Goal: Transaction & Acquisition: Purchase product/service

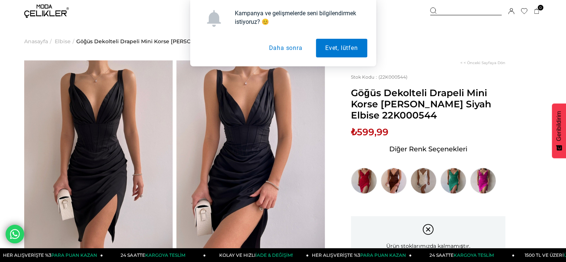
click at [286, 52] on button "Daha sonra" at bounding box center [285, 48] width 52 height 19
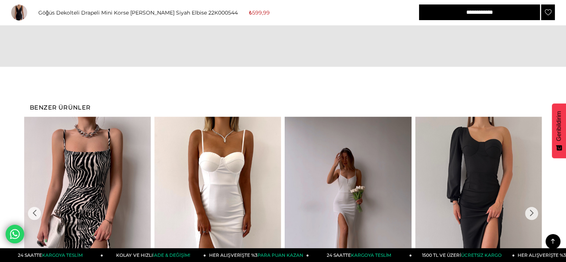
scroll to position [744, 0]
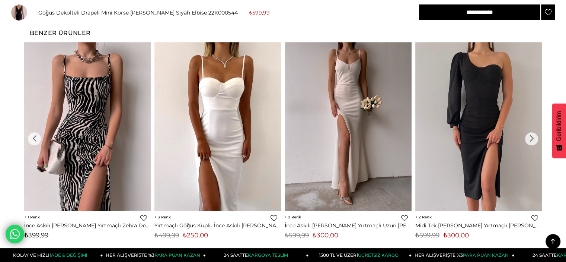
click at [363, 128] on img at bounding box center [348, 126] width 126 height 169
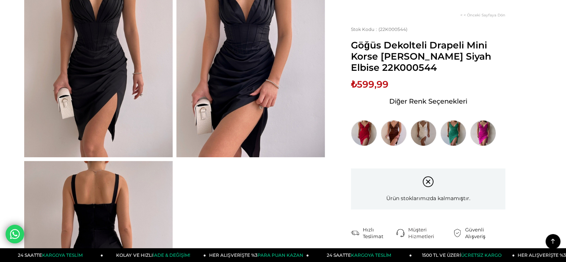
scroll to position [250, 0]
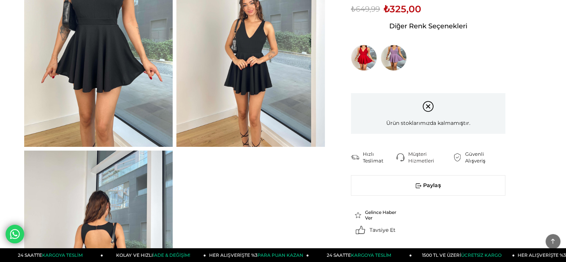
scroll to position [149, 0]
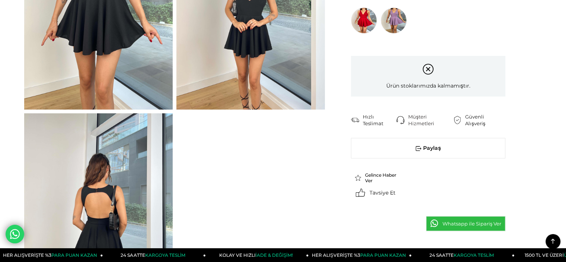
click at [212, 159] on div at bounding box center [174, 112] width 304 height 403
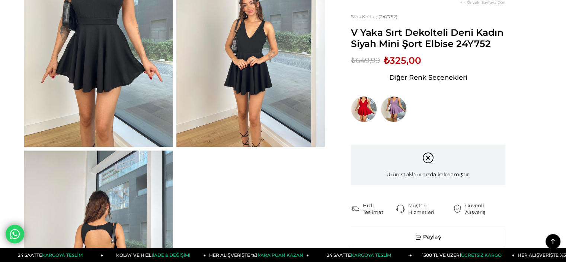
click at [431, 161] on div "Ürün stoklarımızda kalmamıştır." at bounding box center [428, 164] width 154 height 41
click at [429, 157] on div "Ürün stoklarımızda kalmamıştır." at bounding box center [428, 164] width 154 height 41
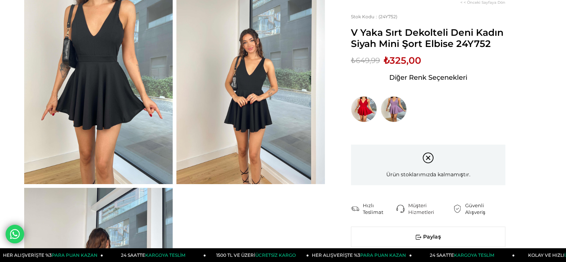
scroll to position [0, 0]
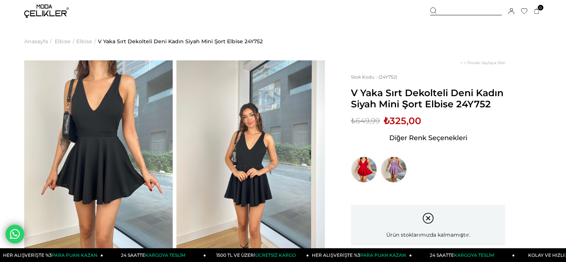
click at [102, 61] on img at bounding box center [98, 159] width 148 height 198
